Goal: Information Seeking & Learning: Learn about a topic

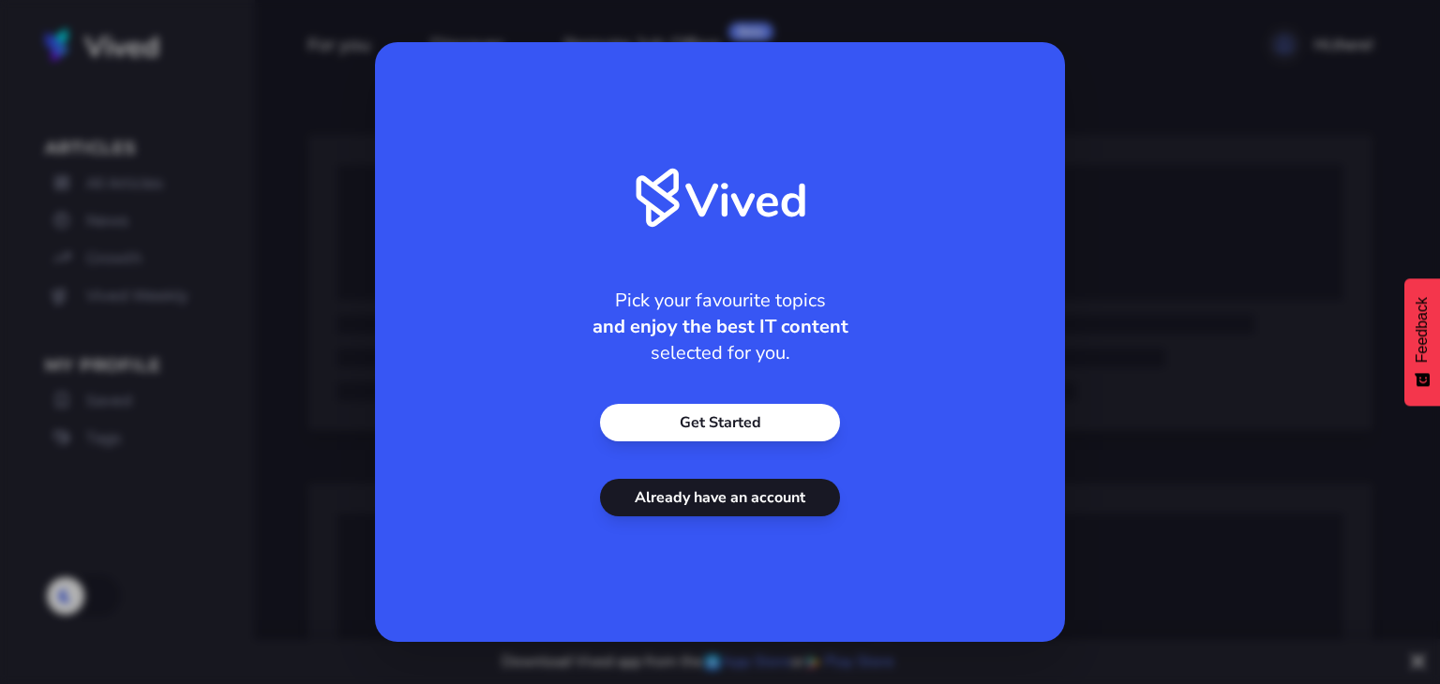
drag, startPoint x: 0, startPoint y: 0, endPoint x: 781, endPoint y: 496, distance: 924.9
click at [781, 496] on link "Already have an account" at bounding box center [720, 497] width 240 height 37
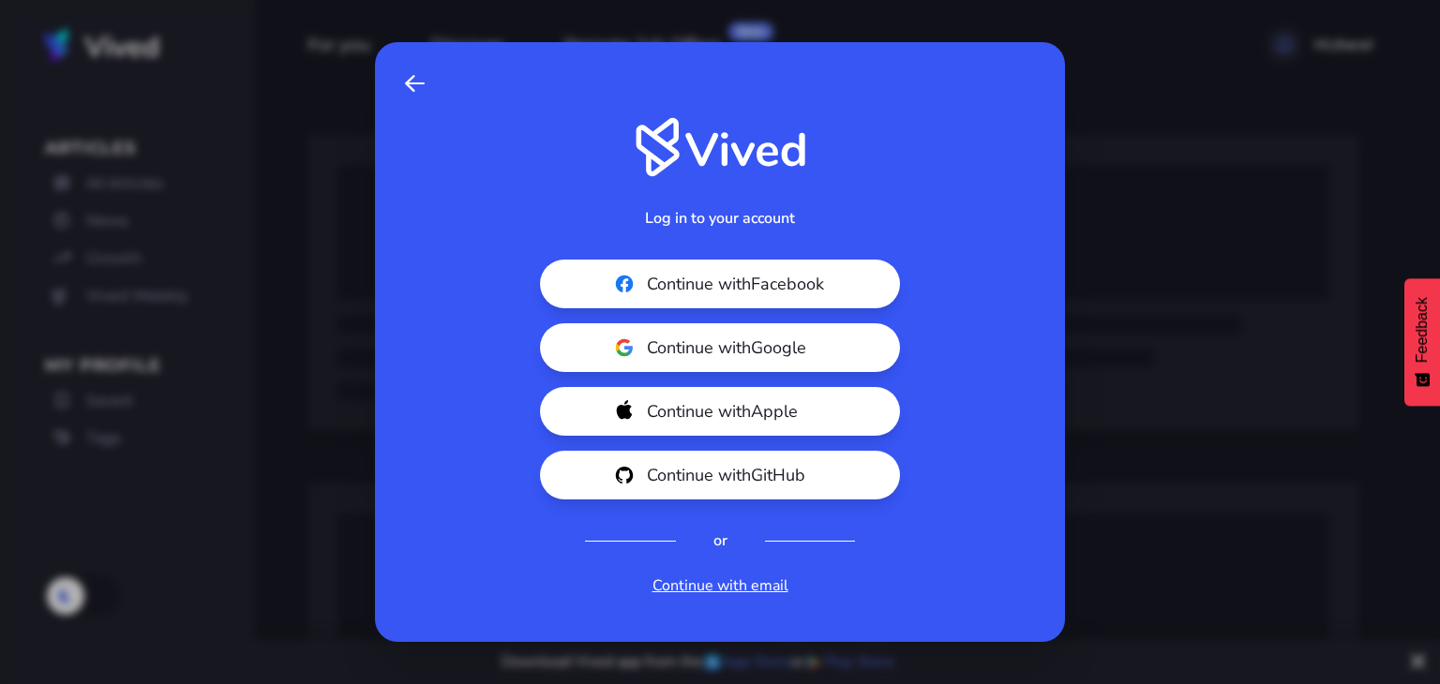
click at [765, 353] on span "Continue with Google" at bounding box center [752, 348] width 210 height 26
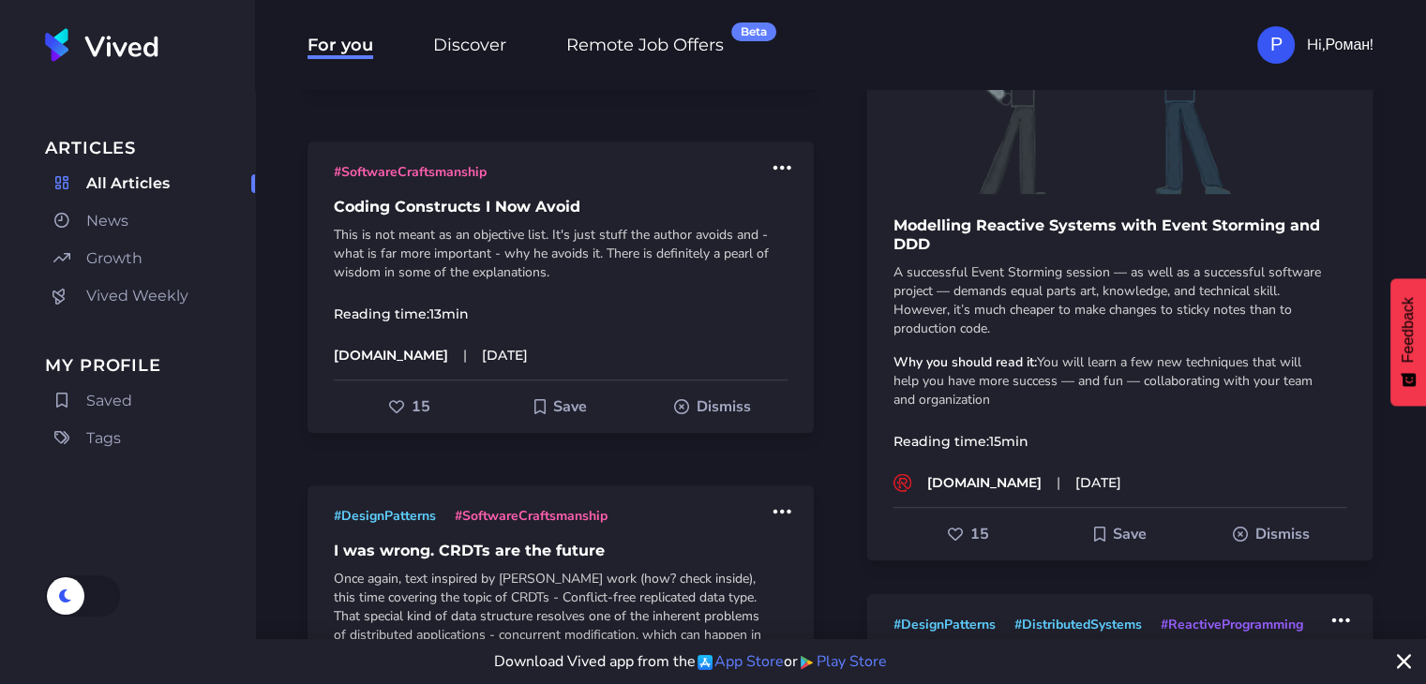
scroll to position [1125, 0]
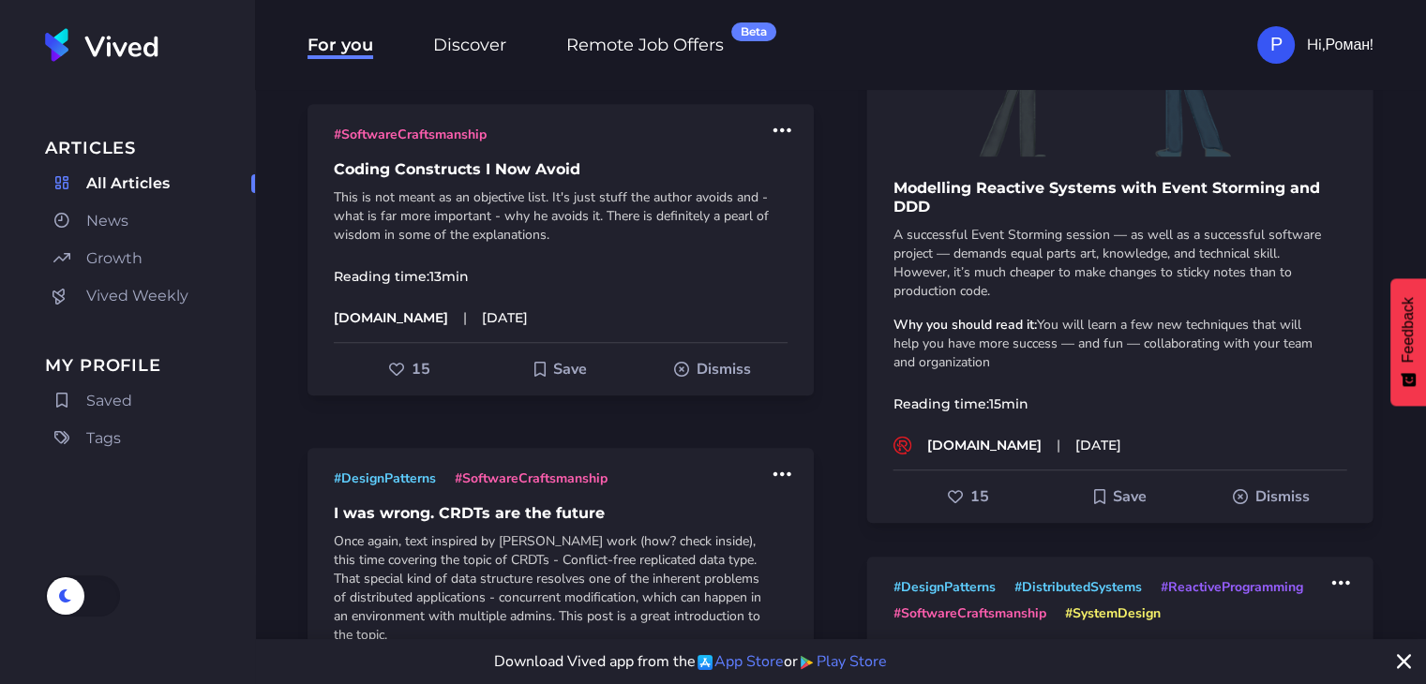
click at [969, 189] on h1 "Modelling Reactive Systems with Event Storming and DDD" at bounding box center [1119, 197] width 506 height 37
click at [98, 399] on span "Saved" at bounding box center [109, 401] width 46 height 22
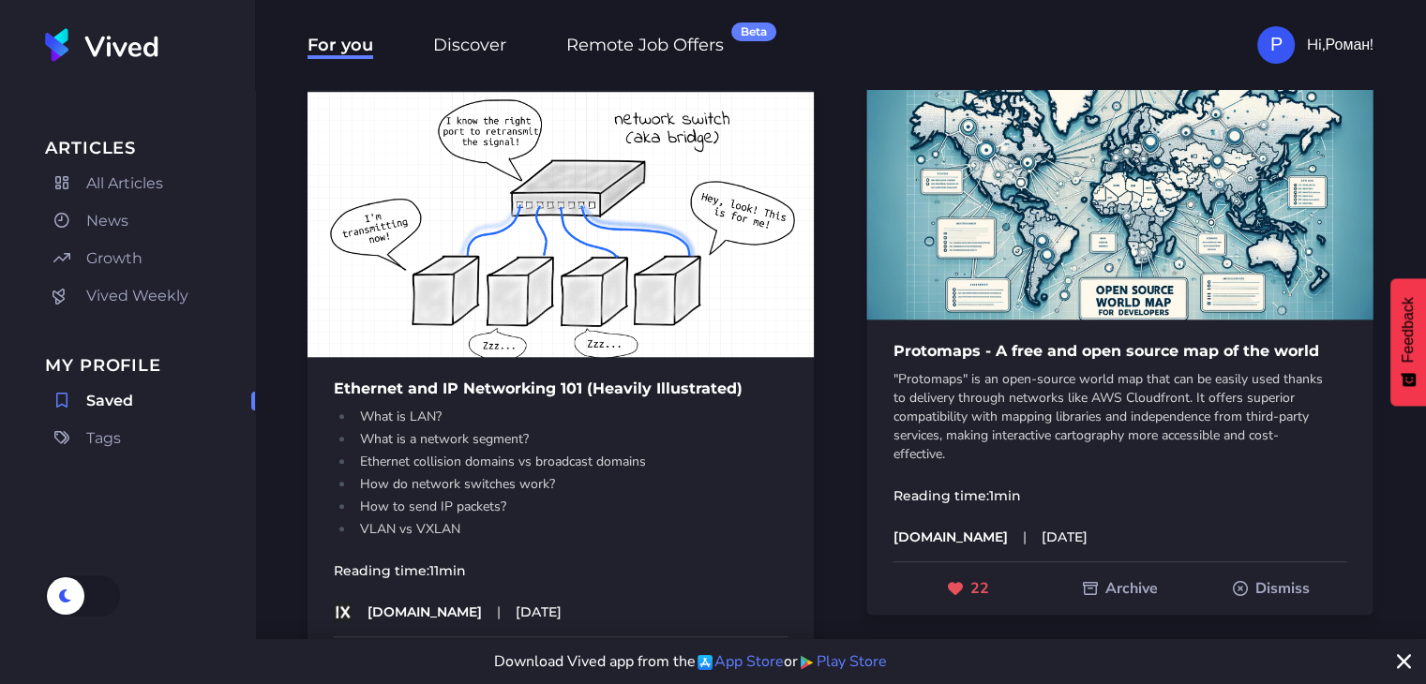
scroll to position [1593, 0]
